Goal: Task Accomplishment & Management: Use online tool/utility

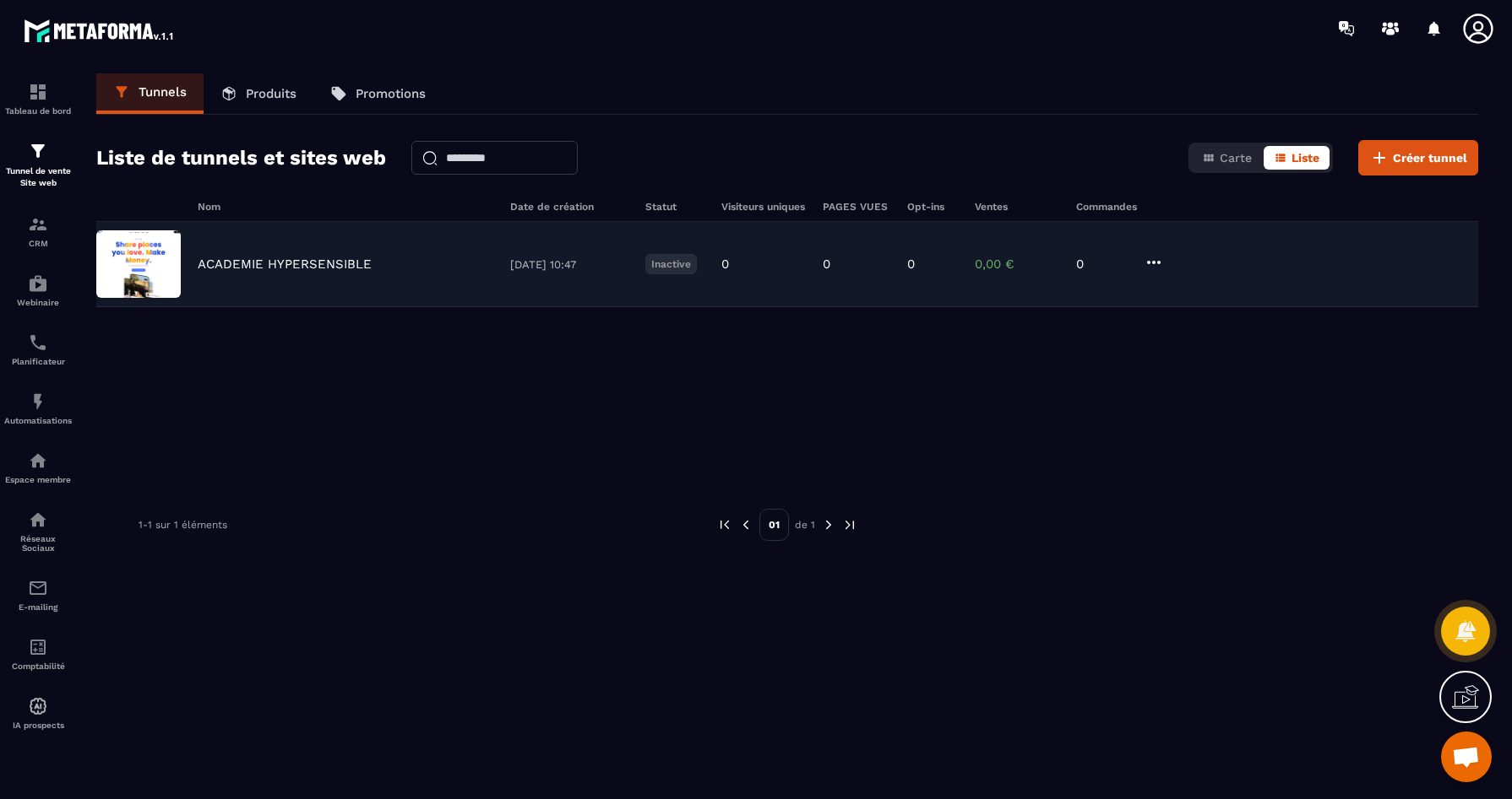
scroll to position [6953, 0]
click at [151, 277] on img at bounding box center [138, 264] width 84 height 68
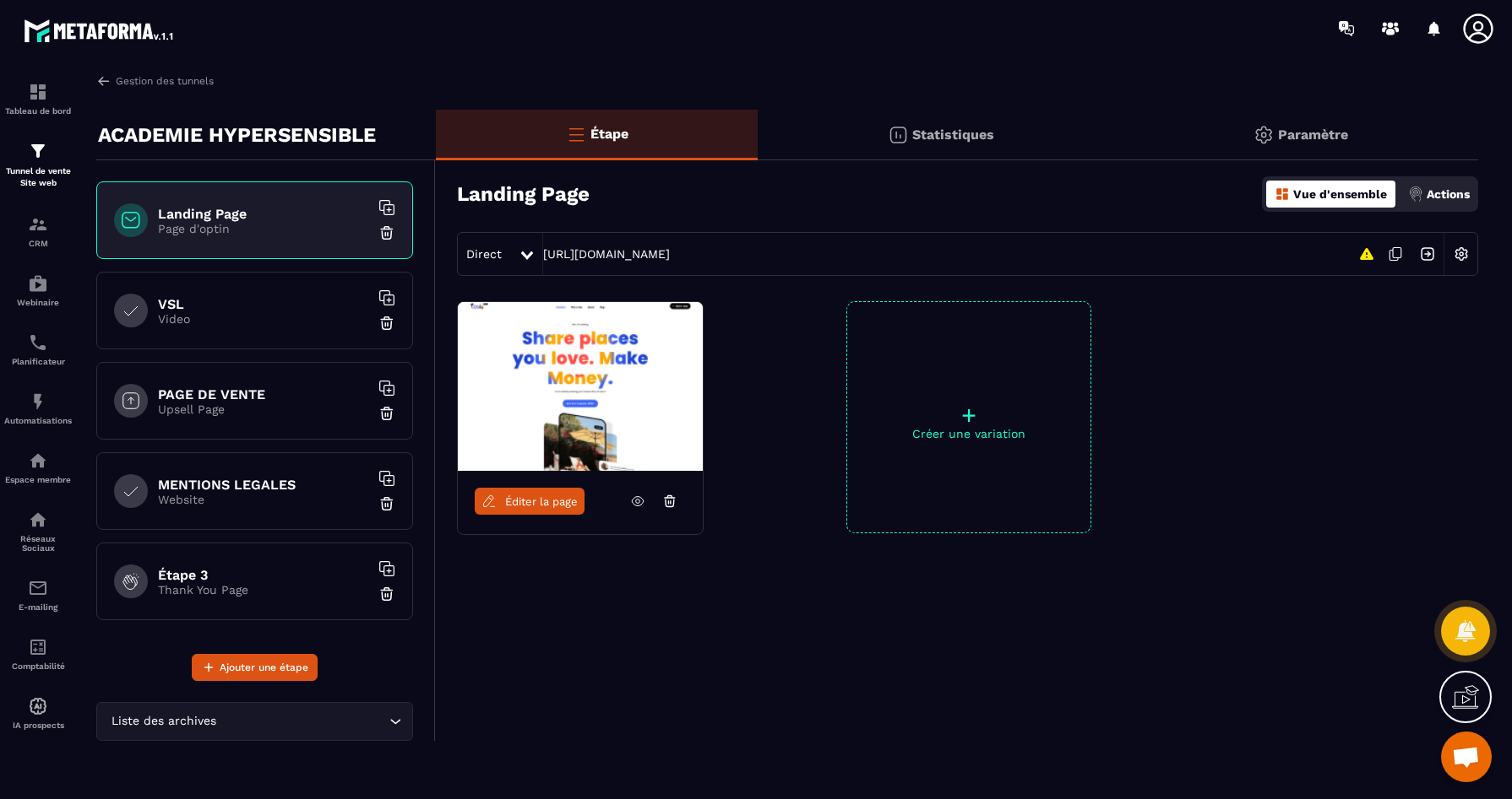
click at [262, 385] on div "PAGE DE VENTE Upsell Page" at bounding box center [255, 401] width 317 height 77
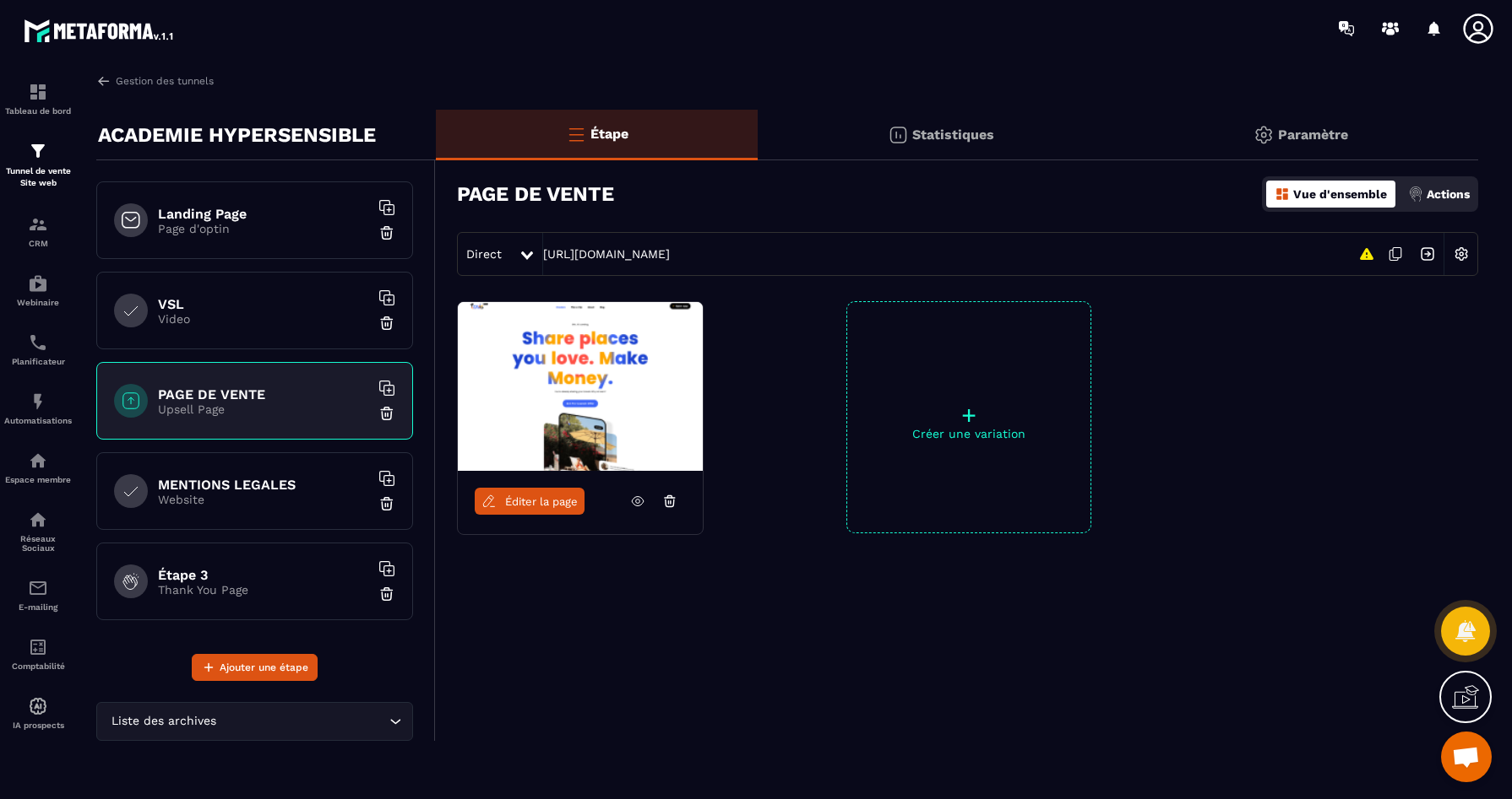
click at [537, 498] on span "Éditer la page" at bounding box center [541, 501] width 73 height 12
